Goal: Navigation & Orientation: Find specific page/section

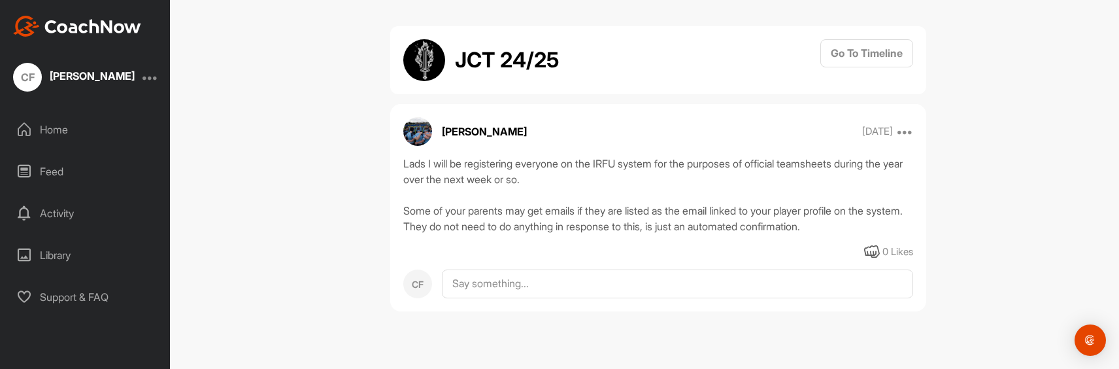
click at [71, 171] on div "Feed" at bounding box center [85, 171] width 157 height 33
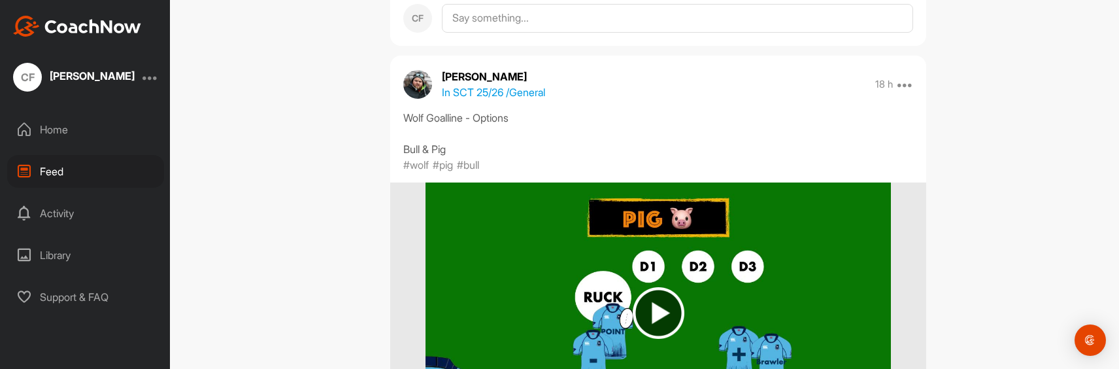
scroll to position [1111, 0]
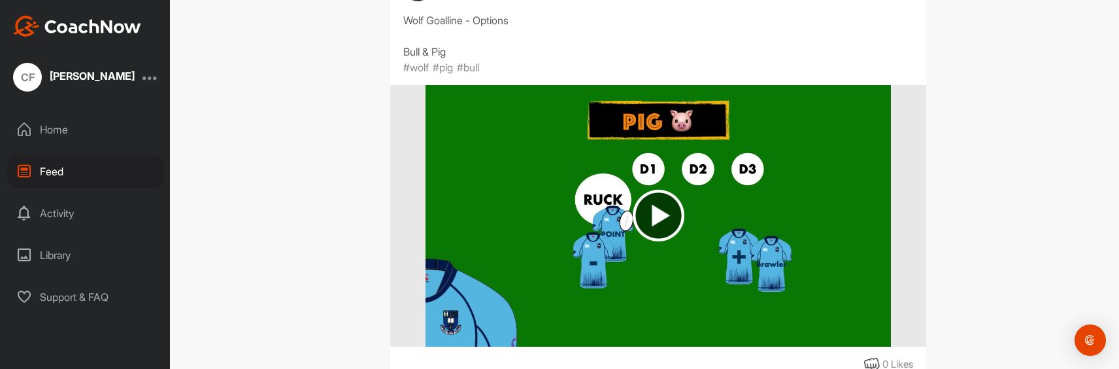
click at [644, 232] on img at bounding box center [658, 215] width 52 height 52
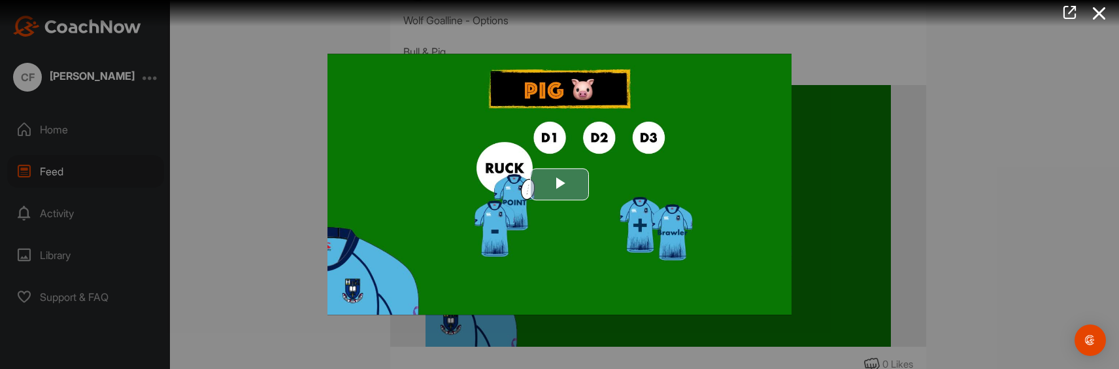
click at [559, 184] on span "Video Player" at bounding box center [559, 184] width 0 height 0
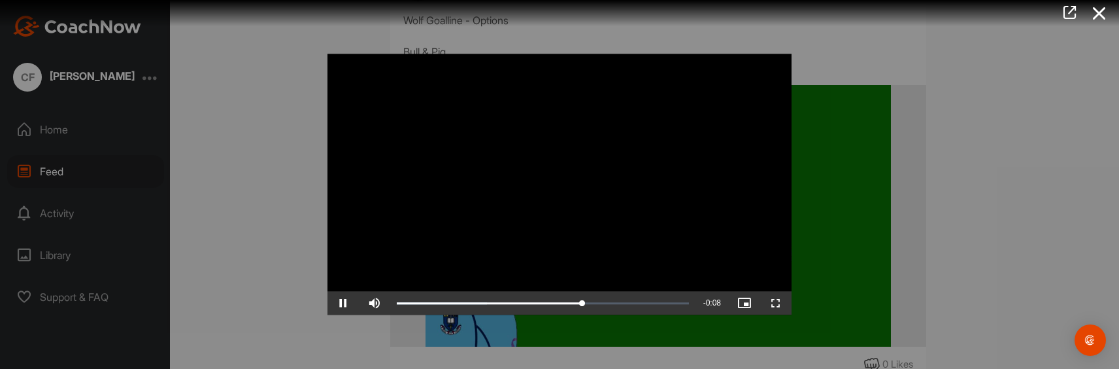
click at [284, 253] on div at bounding box center [559, 184] width 1119 height 369
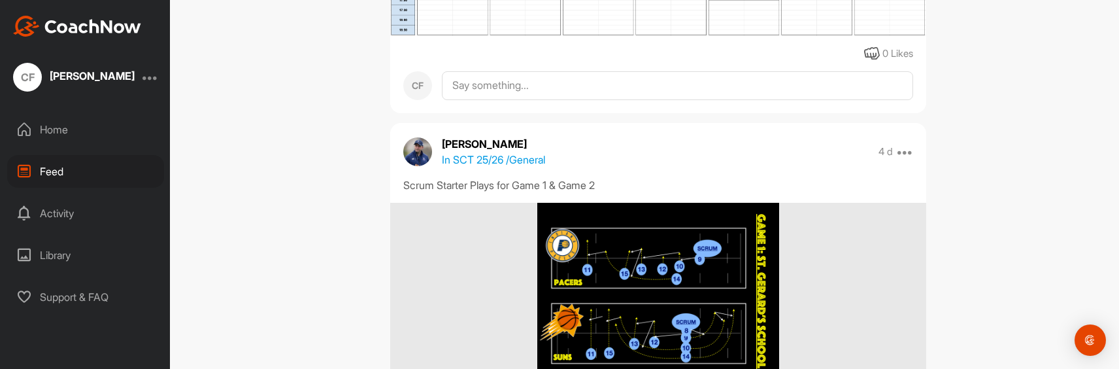
scroll to position [4508, 0]
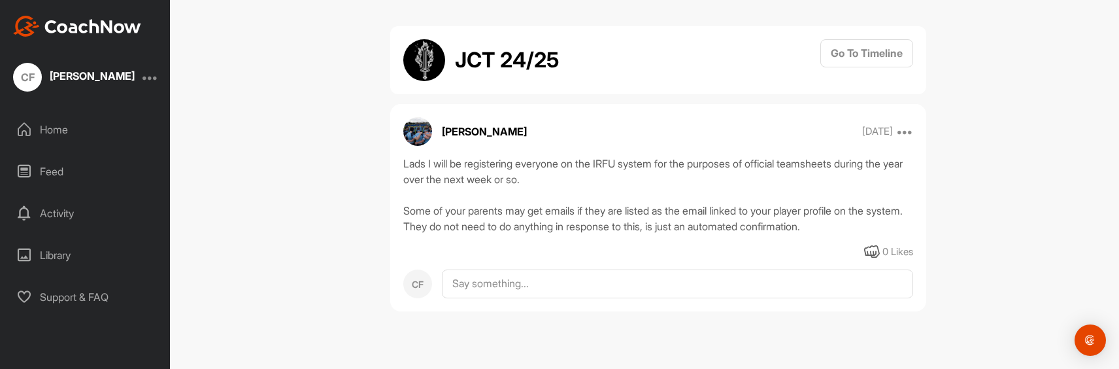
click at [56, 163] on div "Feed" at bounding box center [85, 171] width 157 height 33
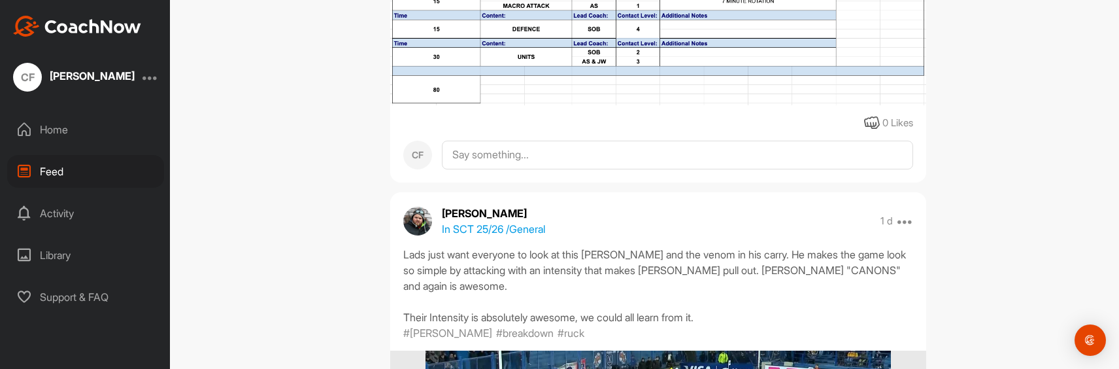
scroll to position [1960, 0]
